Goal: Navigation & Orientation: Find specific page/section

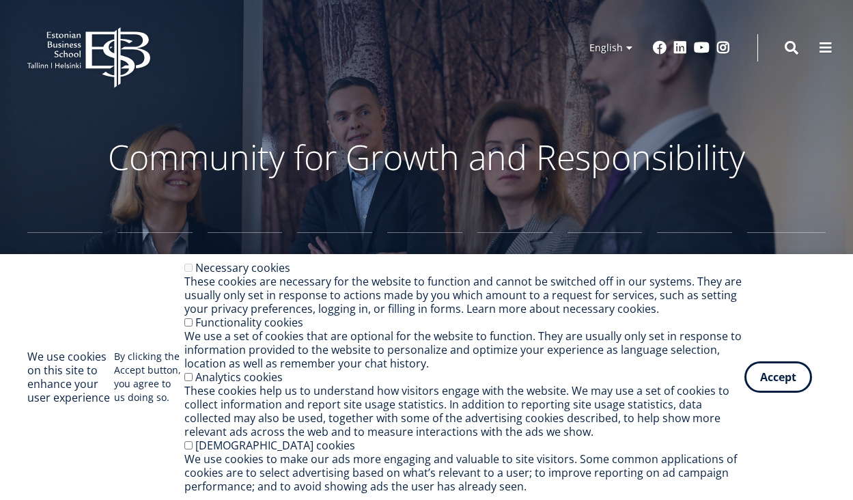
click at [109, 53] on icon at bounding box center [117, 57] width 64 height 61
click at [784, 380] on button "Accept" at bounding box center [778, 373] width 68 height 31
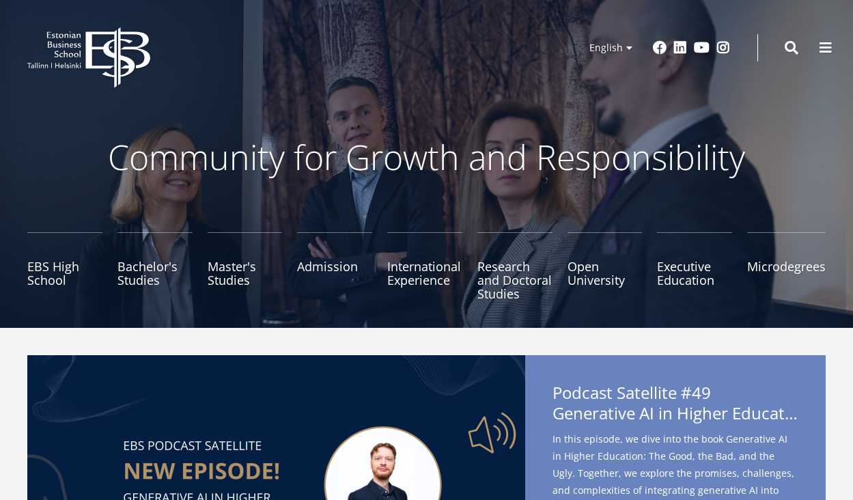
click at [123, 66] on icon "EBS Logo Created with Sketch." at bounding box center [88, 57] width 123 height 61
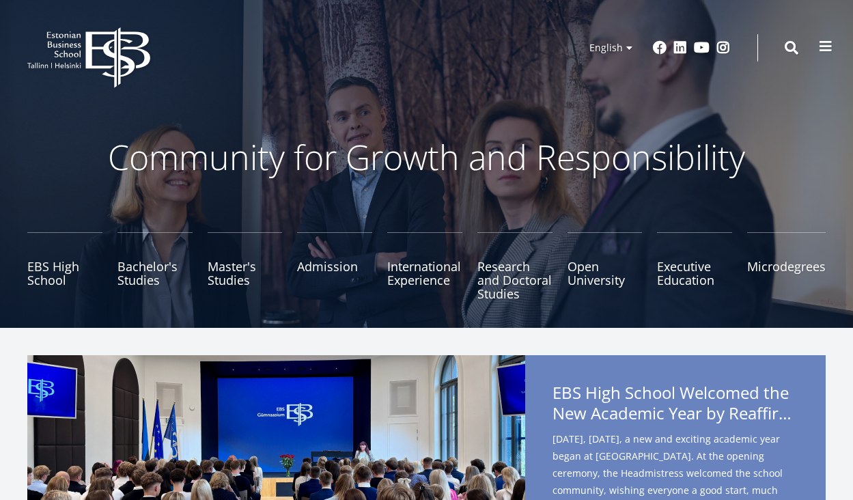
click at [820, 53] on button at bounding box center [825, 46] width 27 height 27
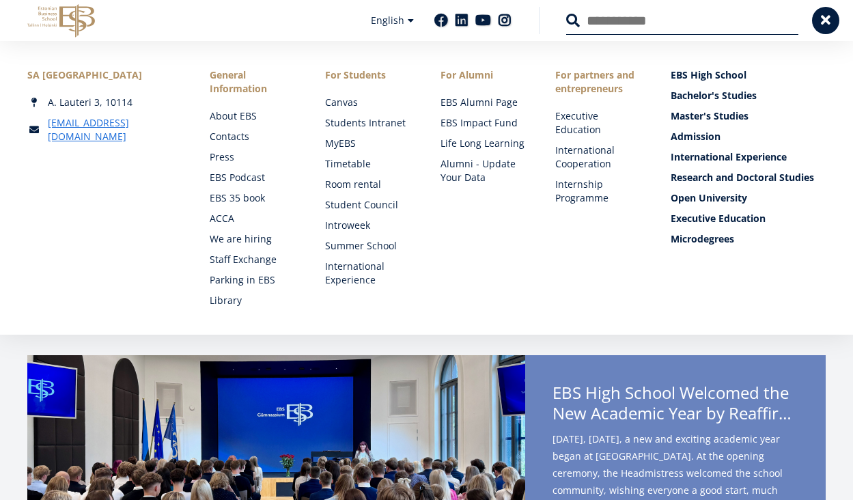
drag, startPoint x: 103, startPoint y: 25, endPoint x: 23, endPoint y: 18, distance: 80.2
click at [24, 18] on div "EBS Logo Created with Sketch. Kasutaja konto menüü Log in Estonian Estonian Eng…" at bounding box center [426, 20] width 853 height 41
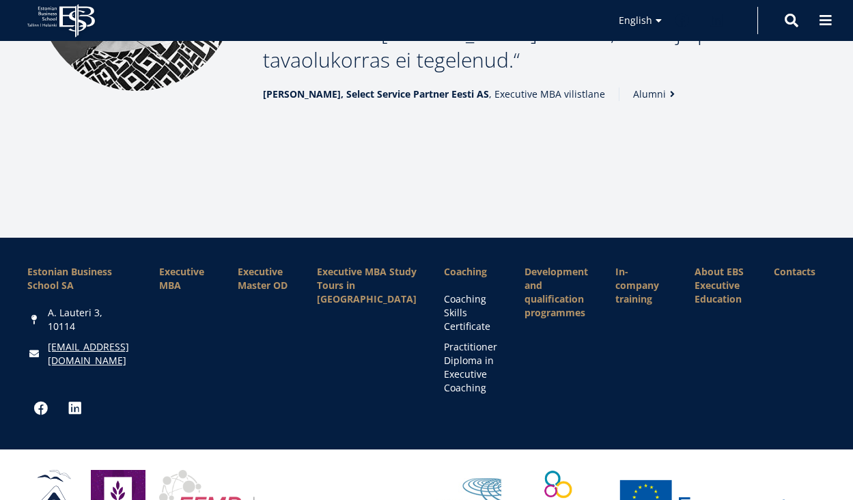
scroll to position [1702, 0]
